Goal: Find specific page/section: Find specific page/section

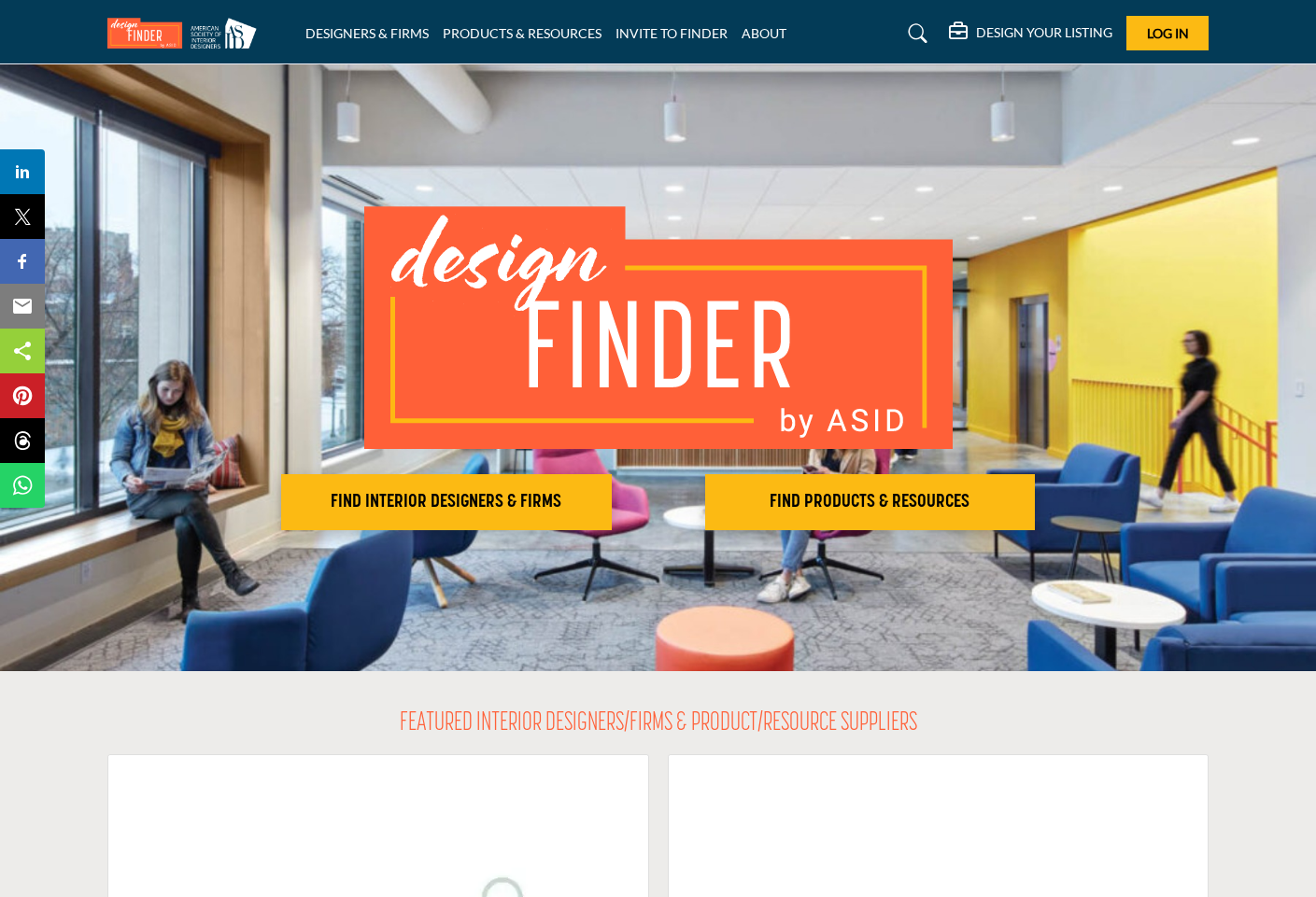
click at [247, 38] on img at bounding box center [186, 32] width 159 height 31
click at [231, 20] on img at bounding box center [186, 32] width 159 height 31
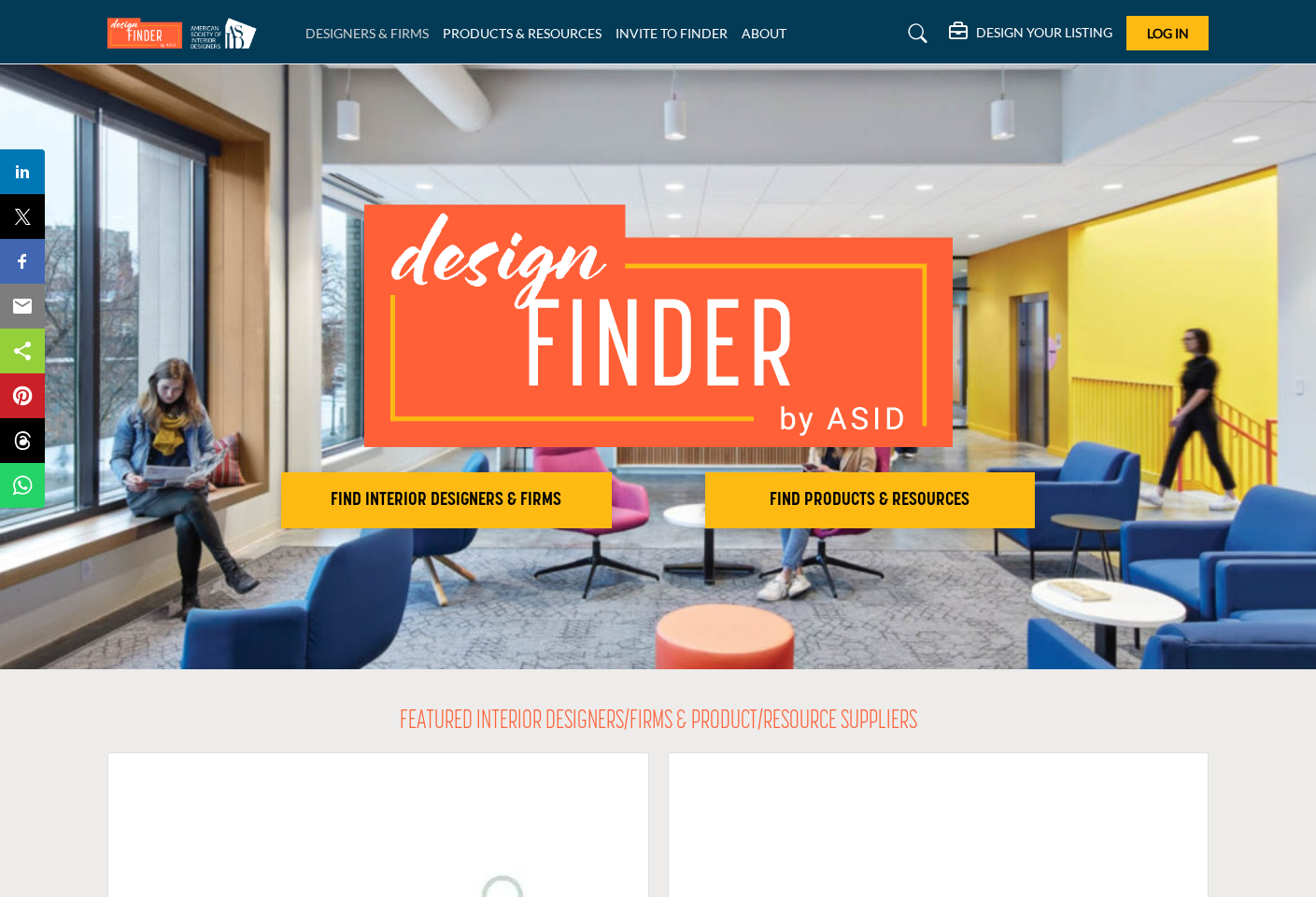
click at [375, 34] on link "DESIGNERS & FIRMS" at bounding box center [366, 33] width 123 height 16
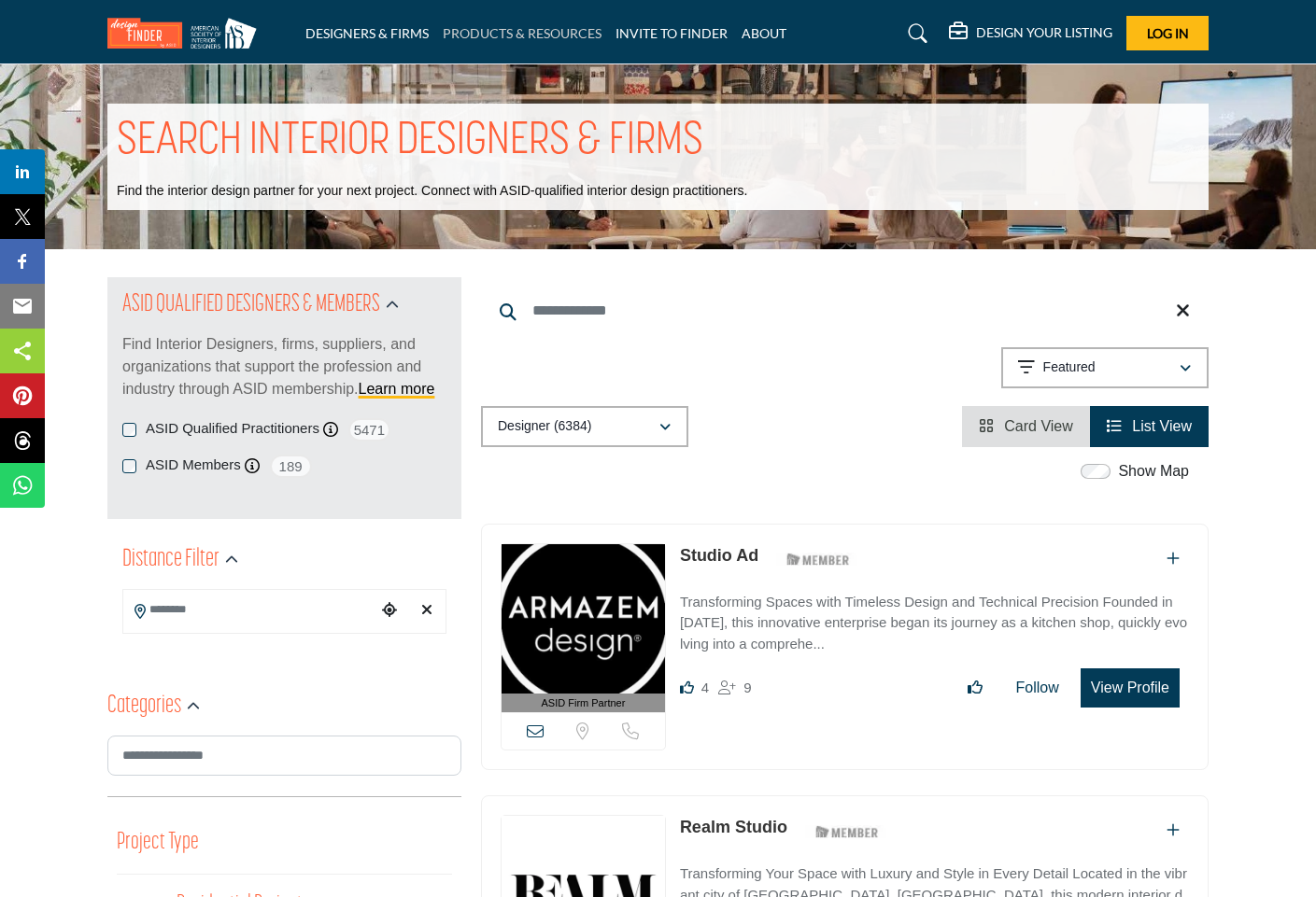
click at [546, 35] on link "PRODUCTS & RESOURCES" at bounding box center [521, 33] width 159 height 16
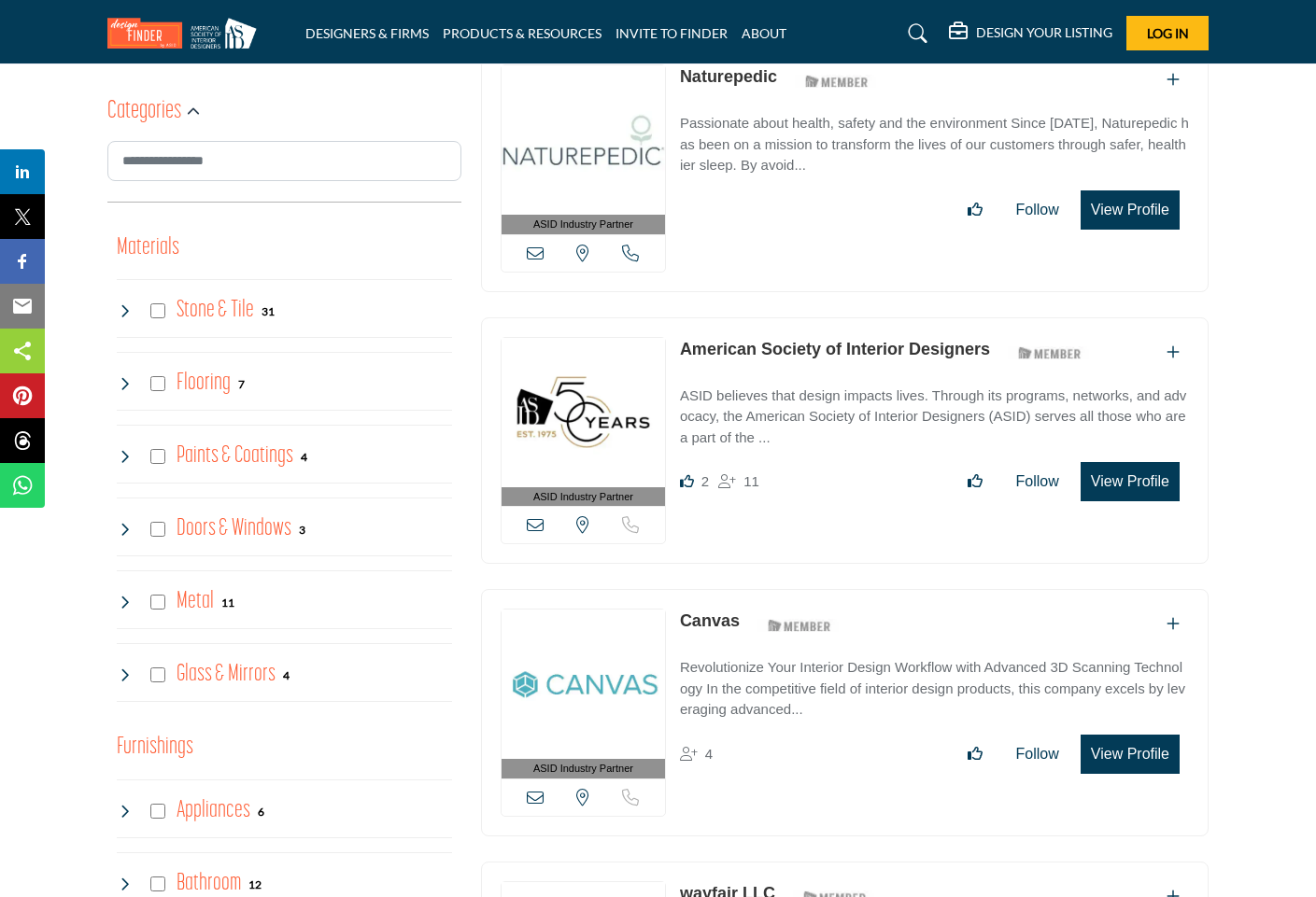
scroll to position [700, 0]
